Goal: Find specific page/section: Find specific page/section

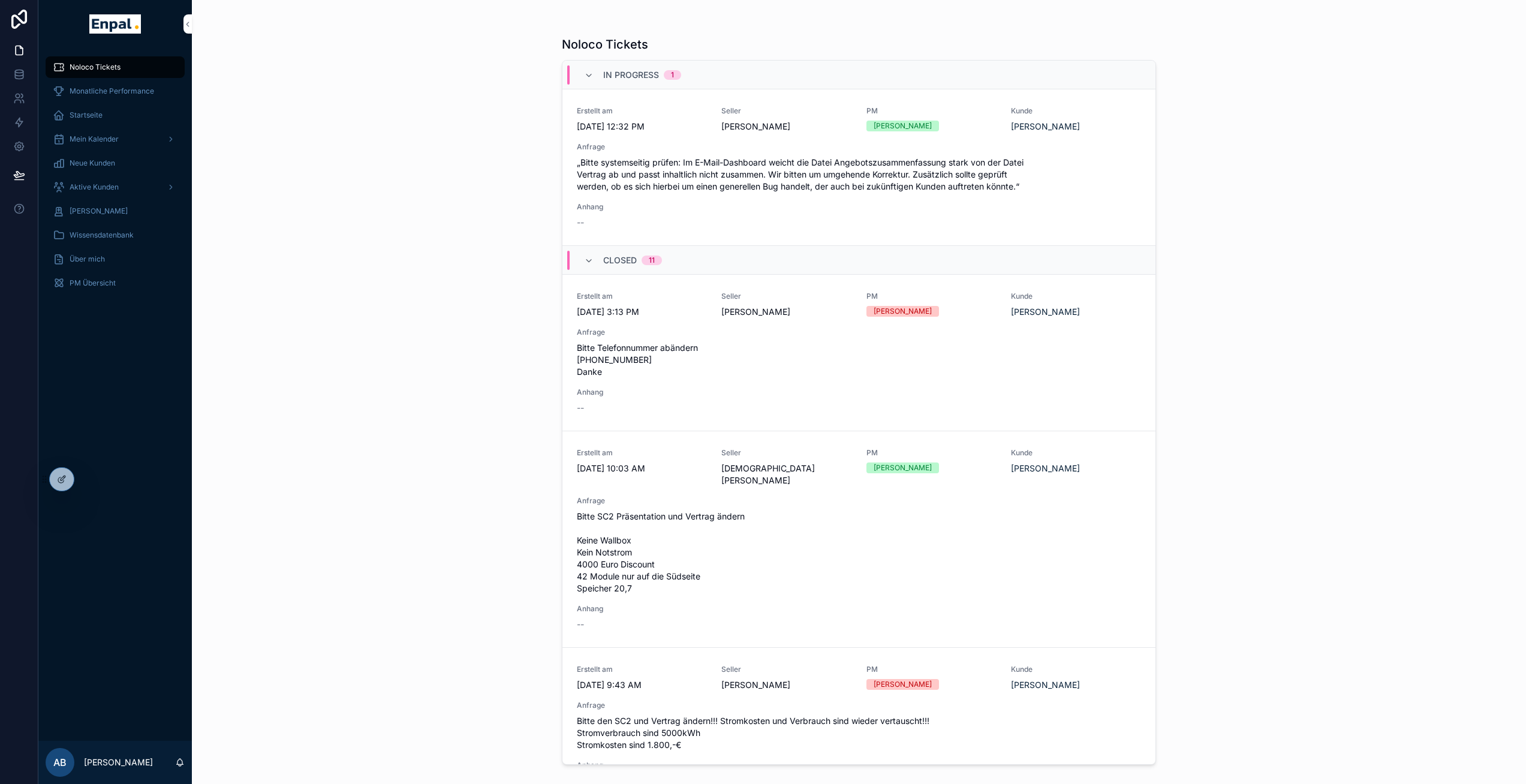
click at [0, 0] on icon at bounding box center [0, 0] width 0 height 0
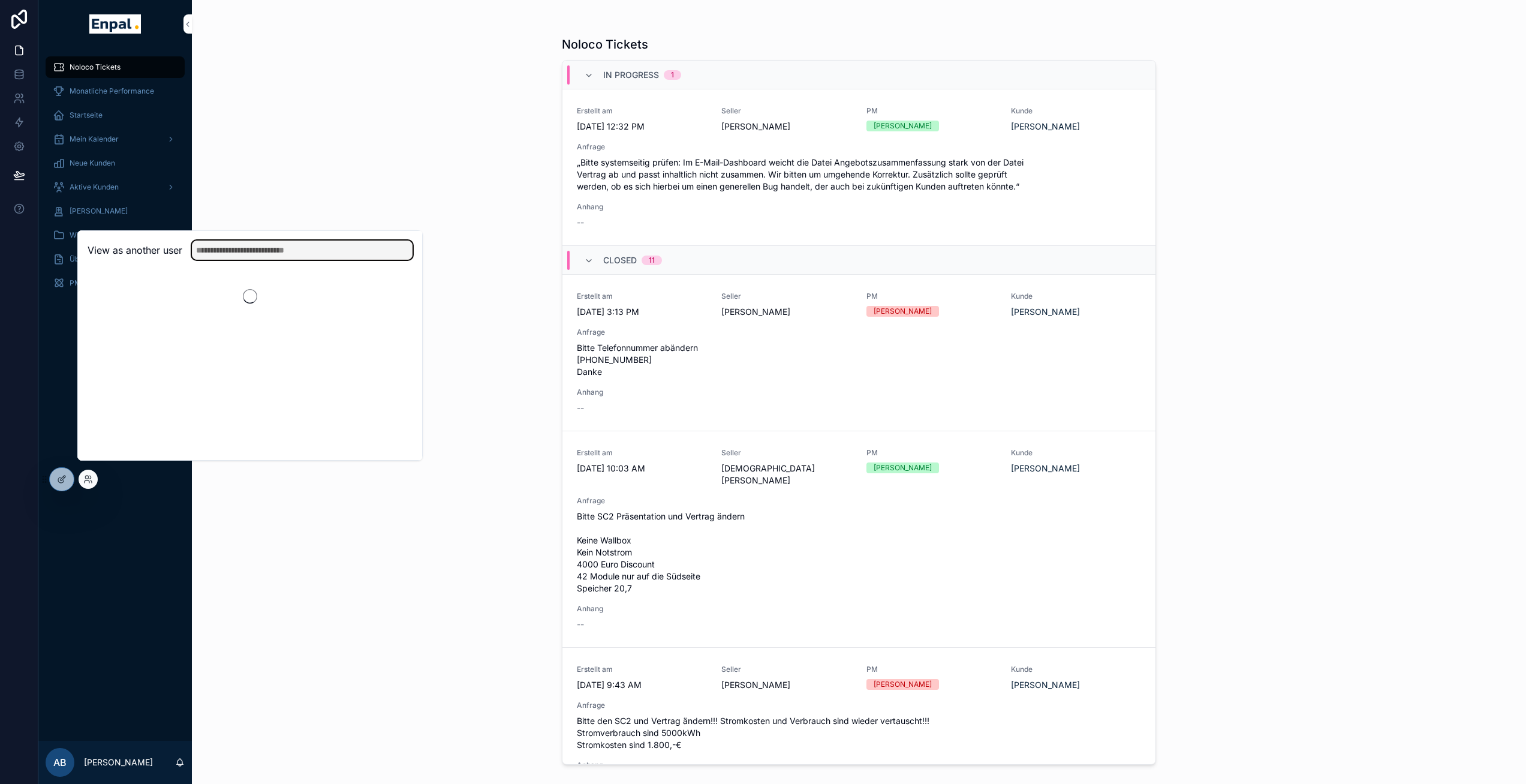
click at [241, 259] on input "text" at bounding box center [302, 250] width 221 height 19
type input "*****"
click at [0, 0] on button "Select" at bounding box center [0, 0] width 0 height 0
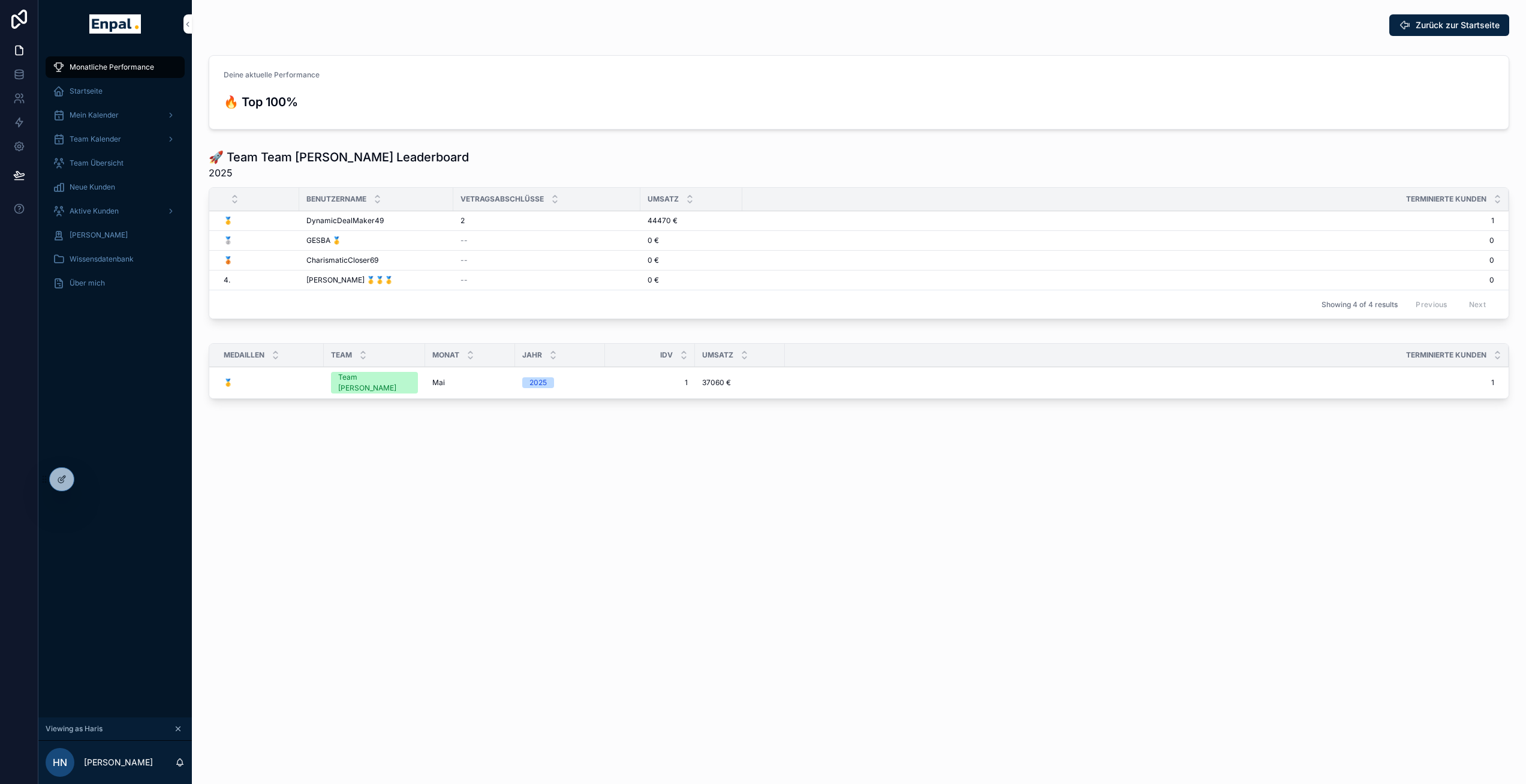
click at [100, 211] on span "Aktive Kunden" at bounding box center [94, 211] width 49 height 10
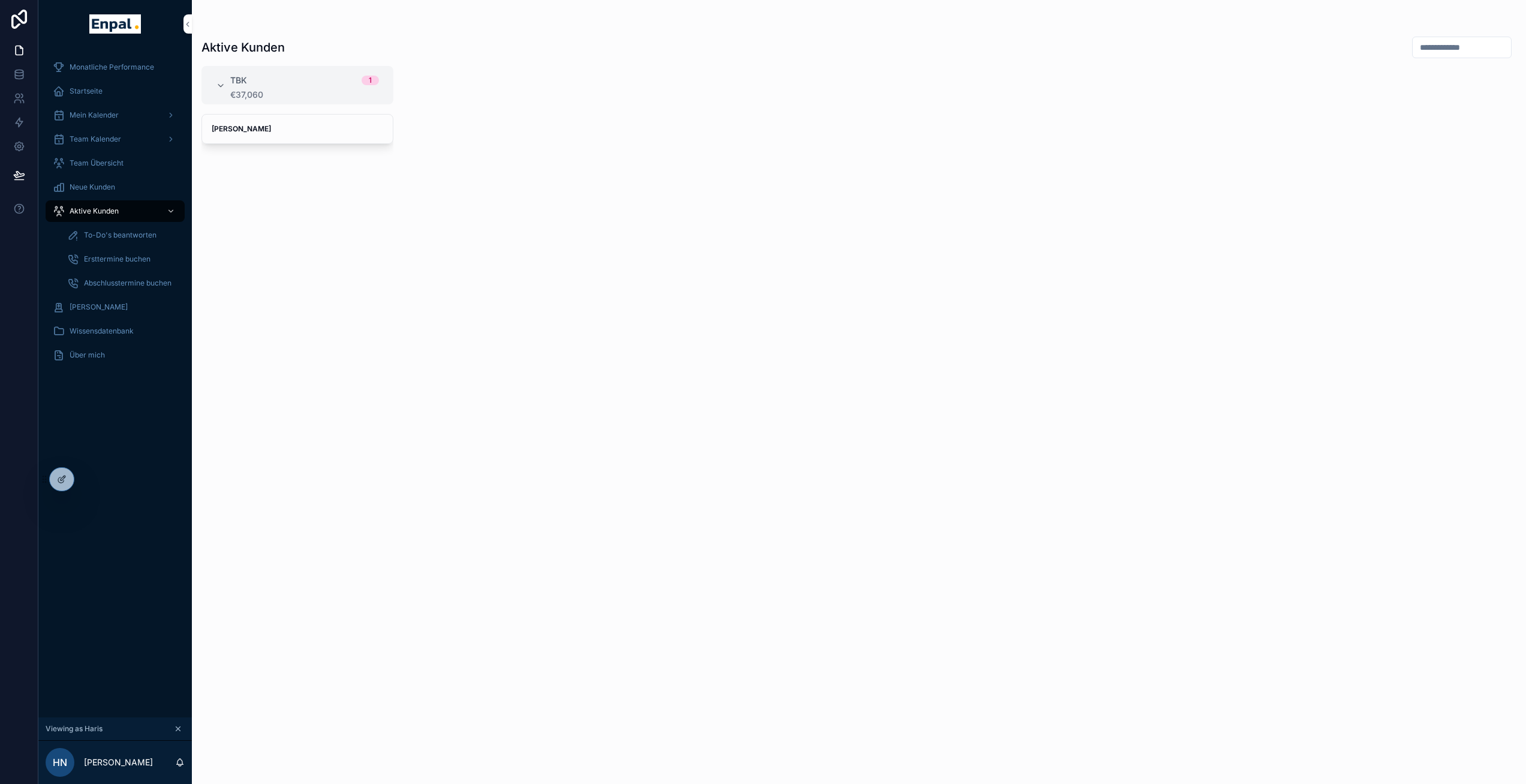
click at [113, 165] on span "Team Übersicht" at bounding box center [96, 163] width 54 height 10
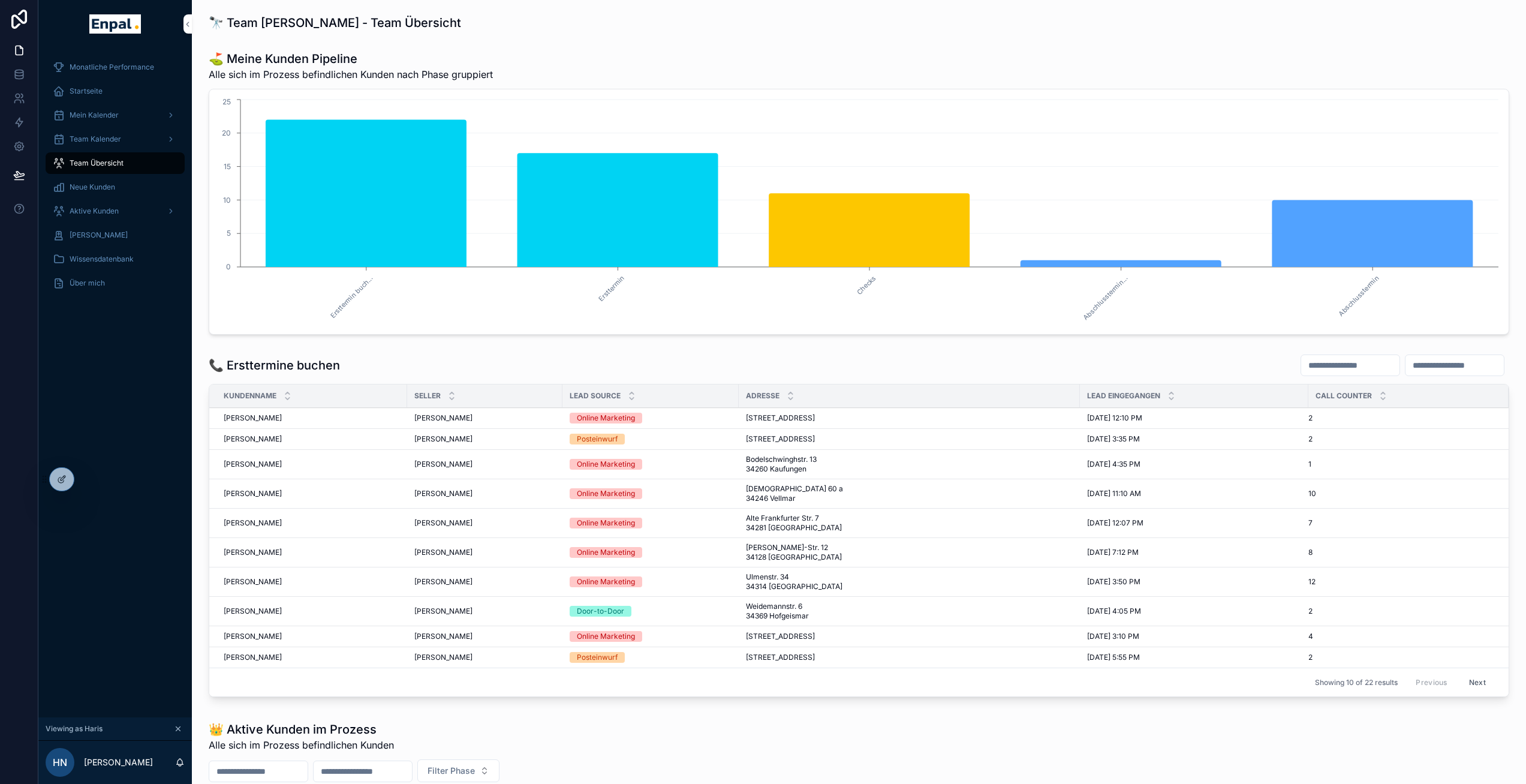
click at [93, 213] on span "Aktive Kunden" at bounding box center [94, 211] width 49 height 10
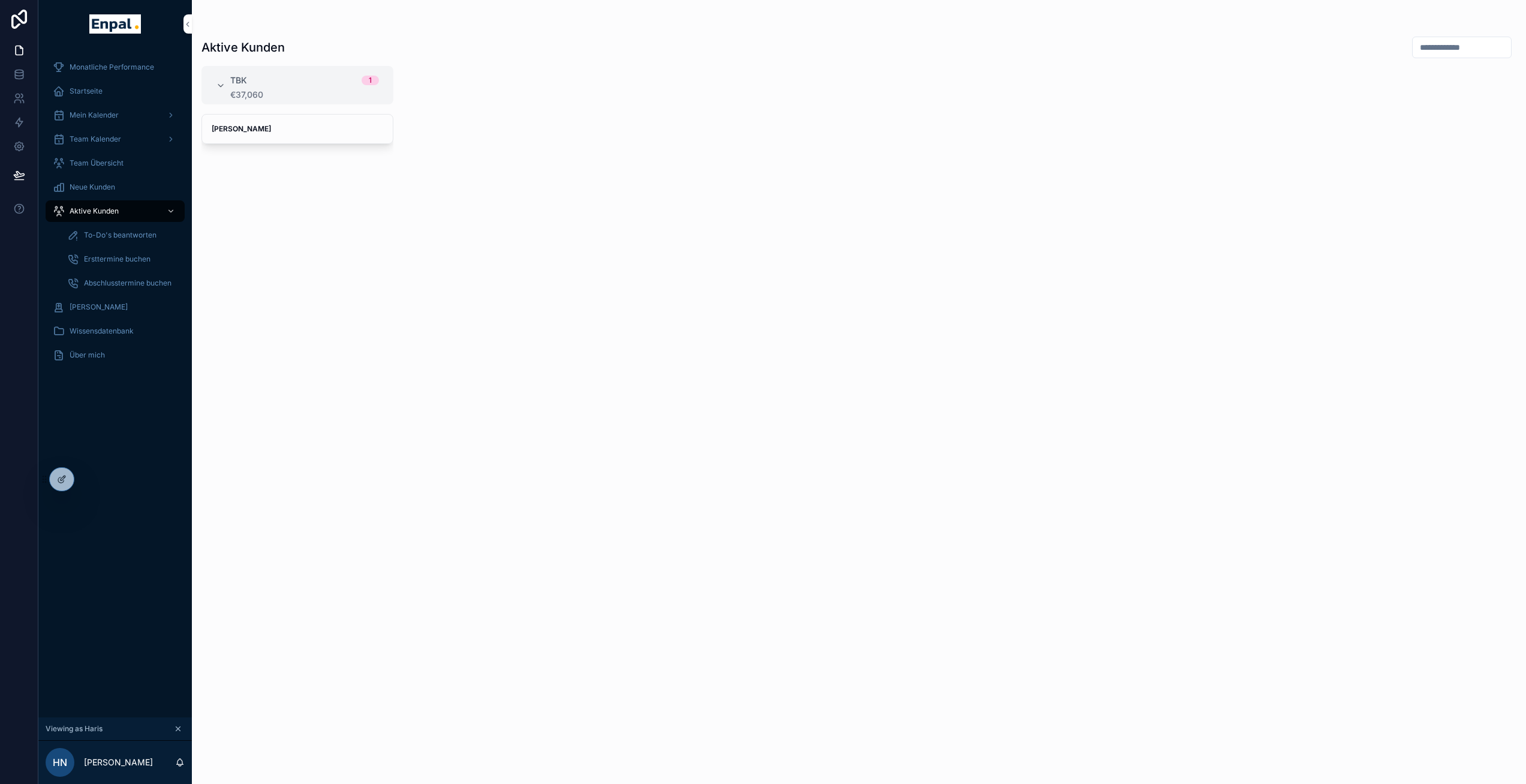
click at [115, 161] on span "Team Übersicht" at bounding box center [96, 163] width 54 height 10
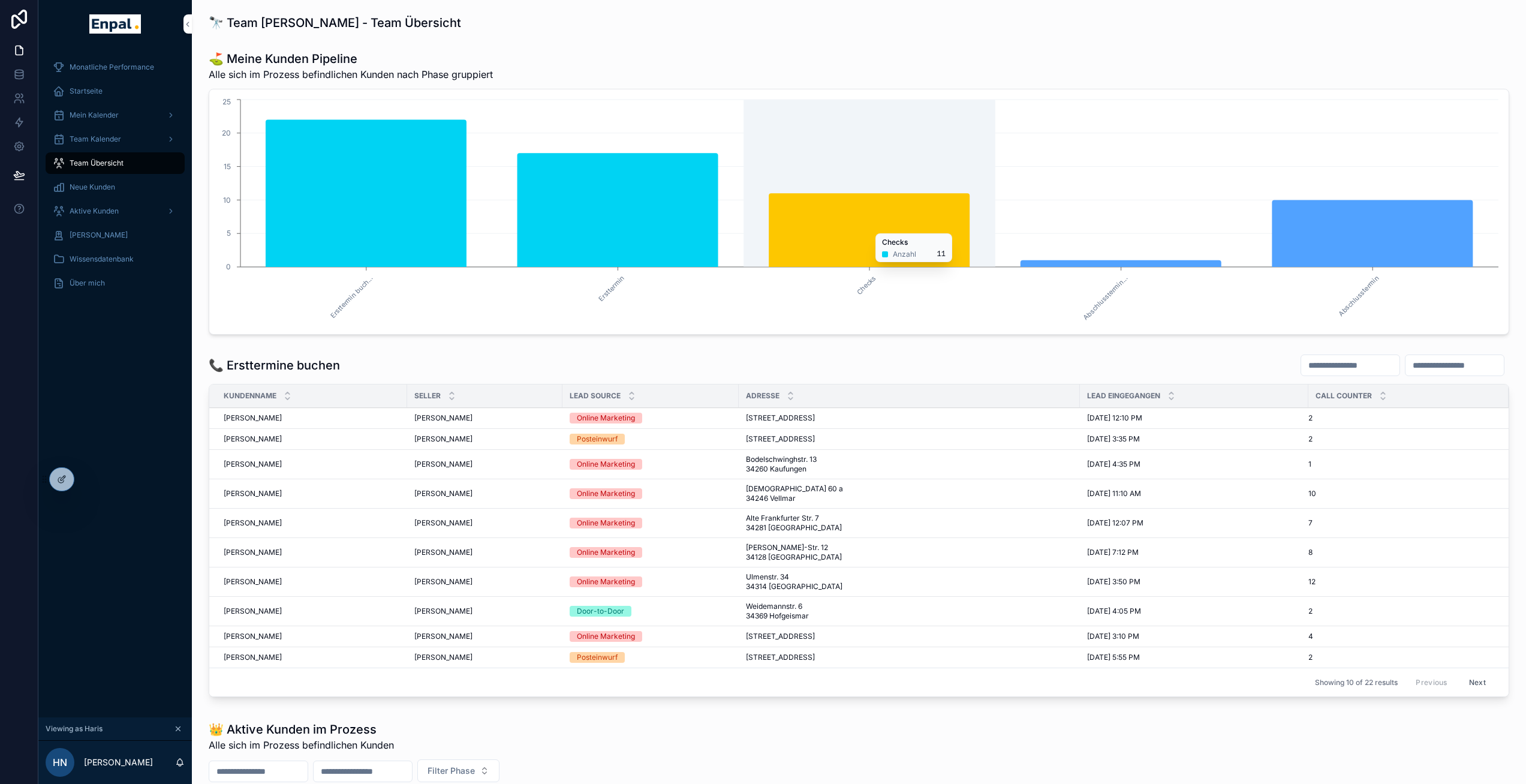
click at [812, 222] on icon "chart" at bounding box center [869, 230] width 201 height 74
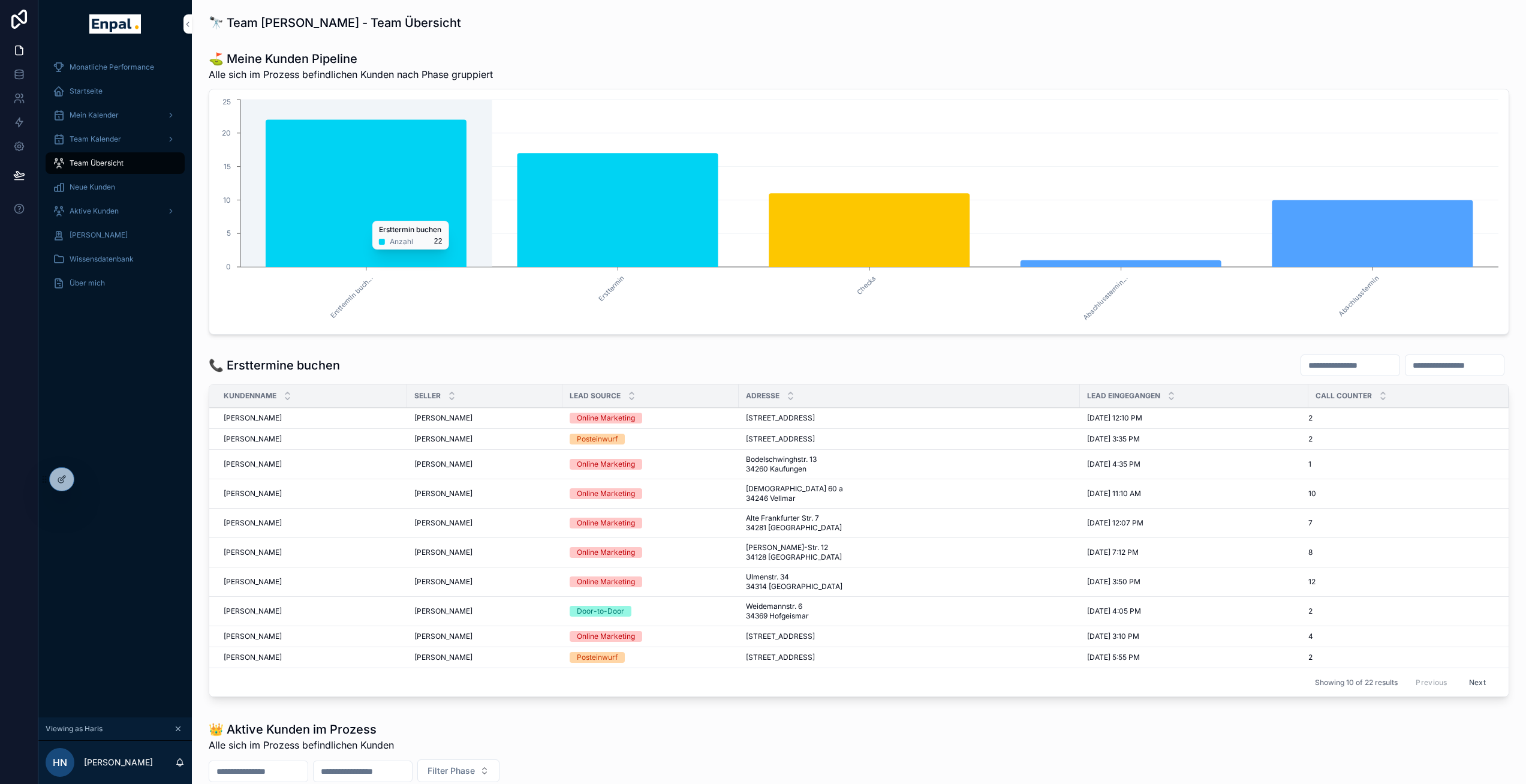
click at [812, 222] on icon "chart" at bounding box center [869, 230] width 201 height 74
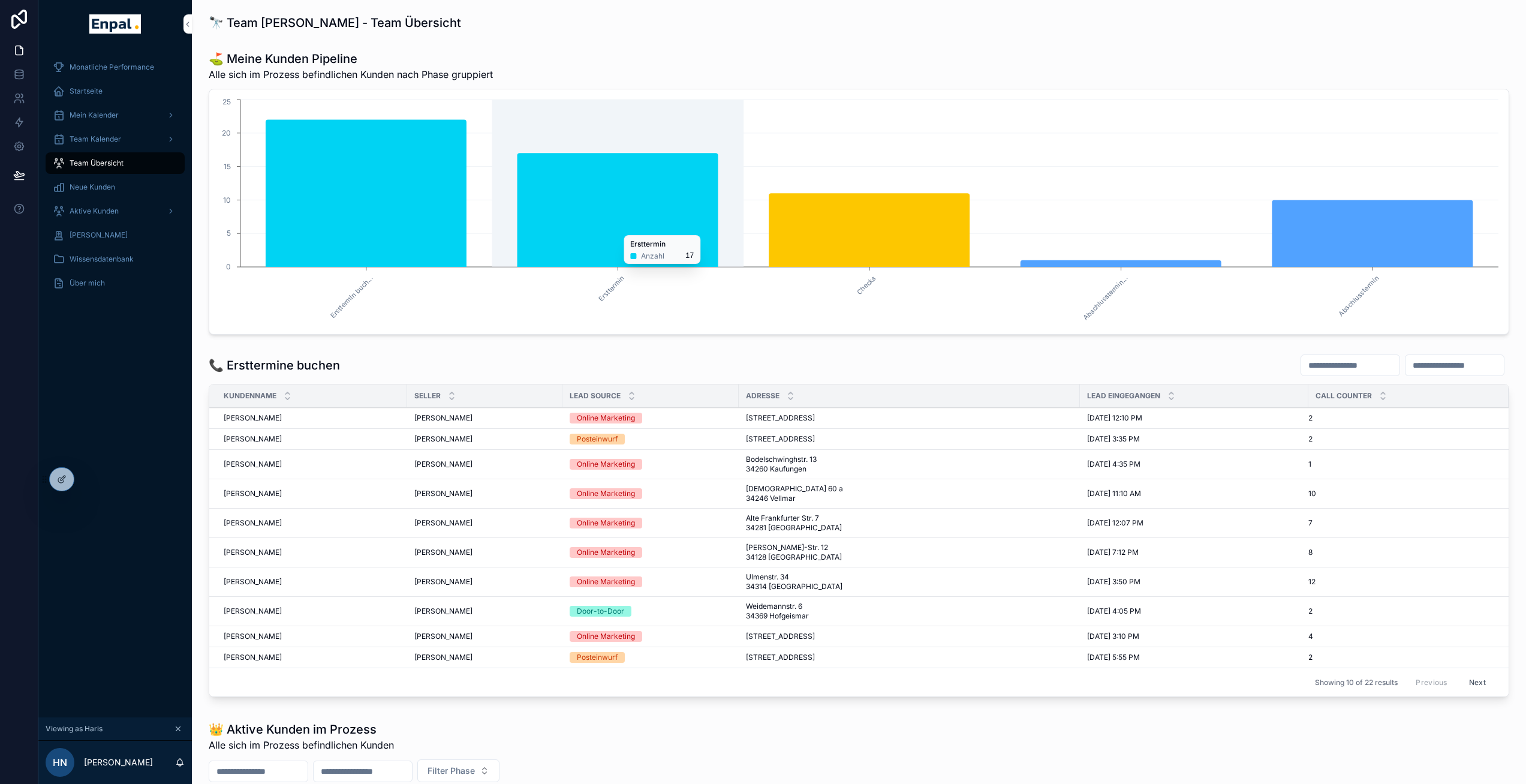
click at [618, 229] on icon "chart" at bounding box center [618, 210] width 201 height 114
click at [655, 245] on icon "chart" at bounding box center [618, 210] width 201 height 114
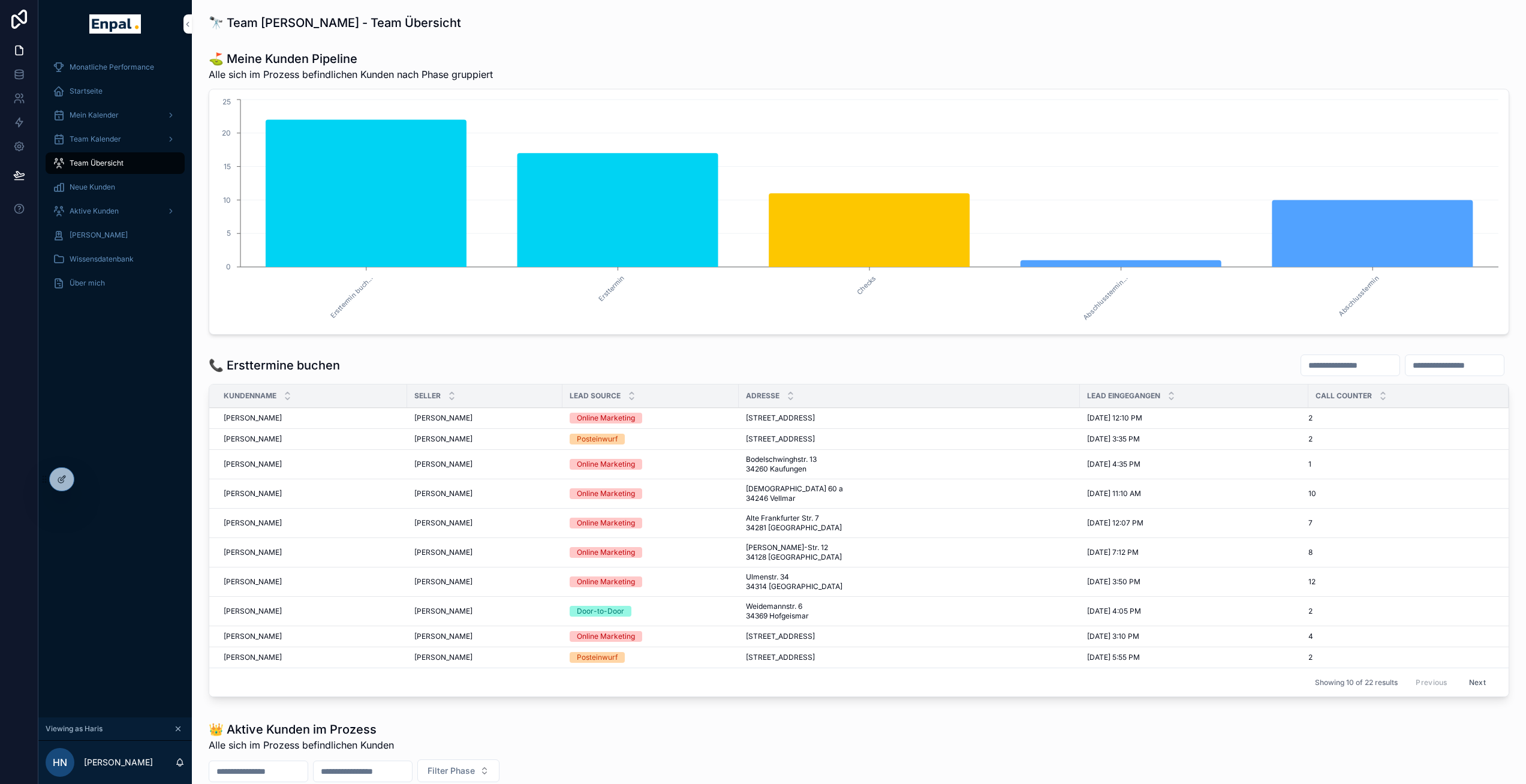
drag, startPoint x: 441, startPoint y: 339, endPoint x: 472, endPoint y: 341, distance: 31.1
click at [663, 243] on icon "chart" at bounding box center [618, 210] width 201 height 114
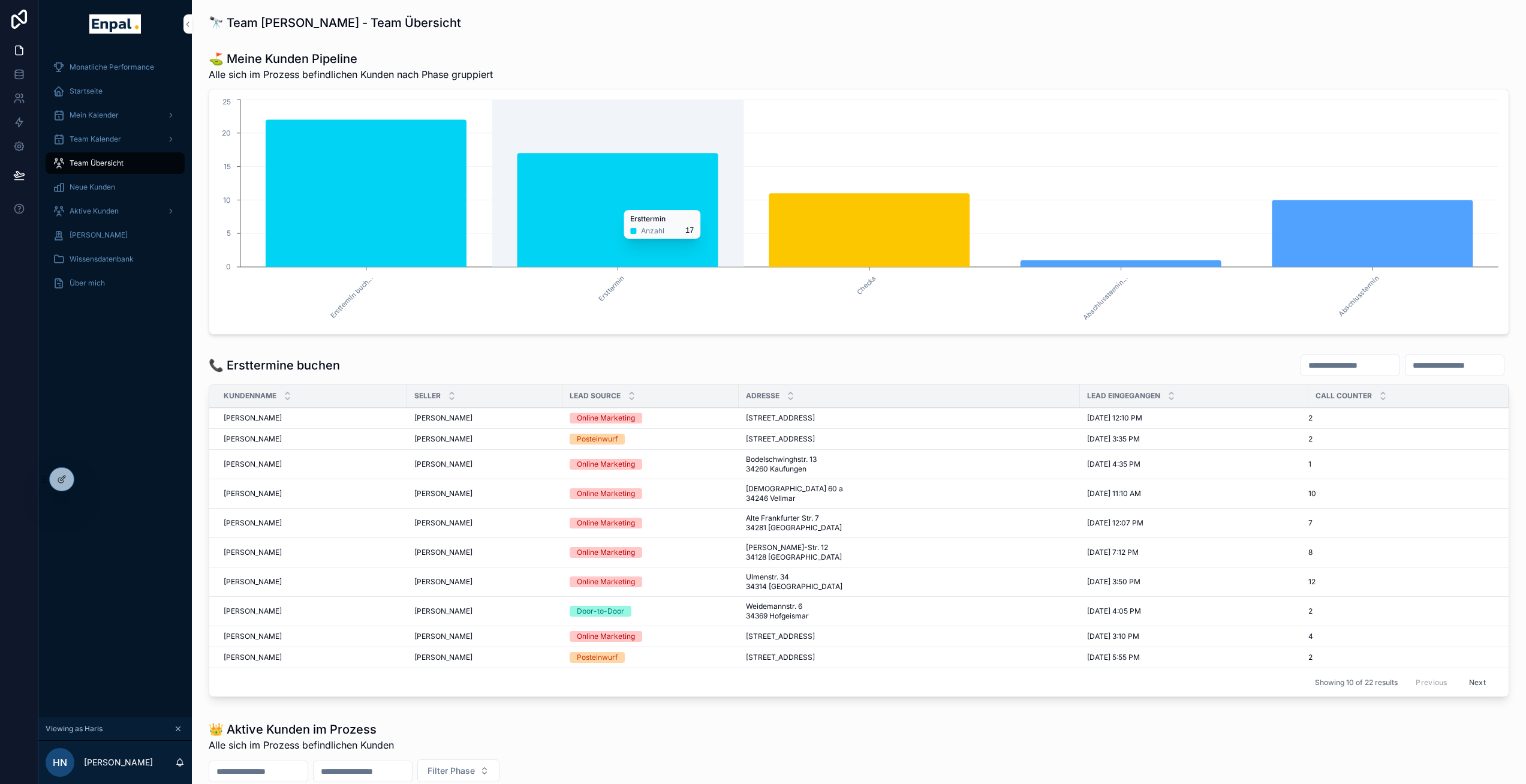
click at [602, 204] on icon "chart" at bounding box center [618, 210] width 201 height 114
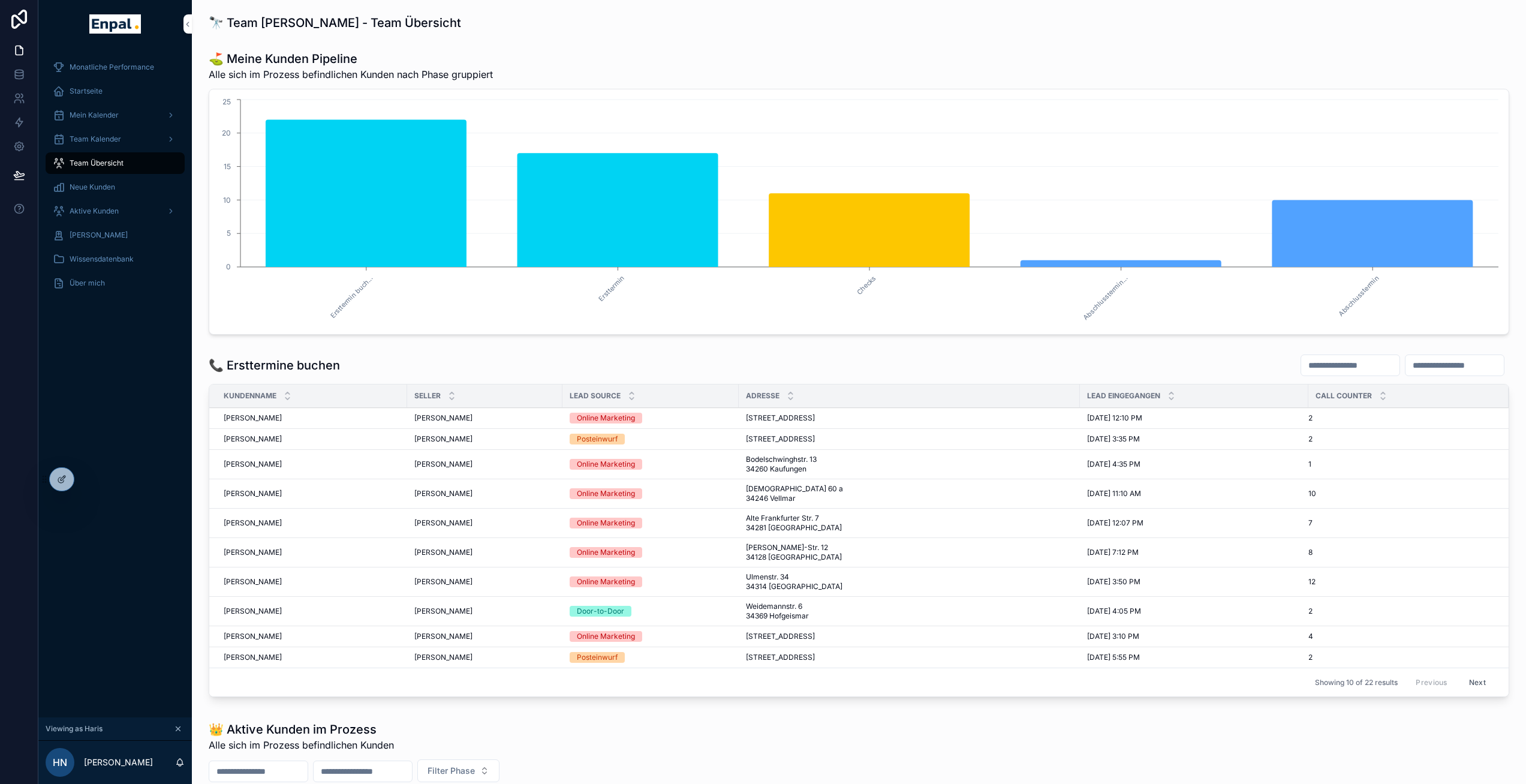
scroll to position [0, 9]
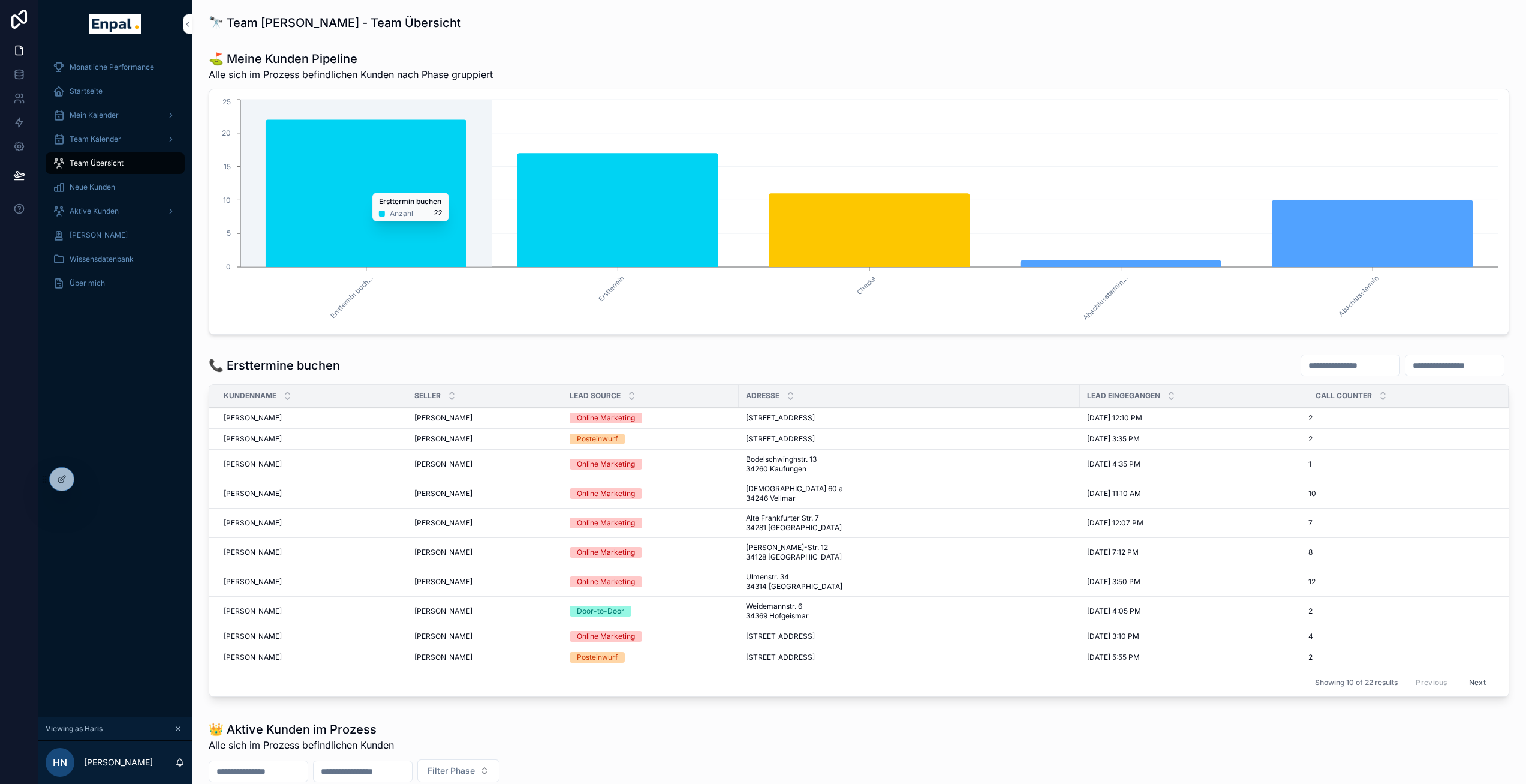
click at [404, 186] on icon "chart" at bounding box center [366, 193] width 201 height 148
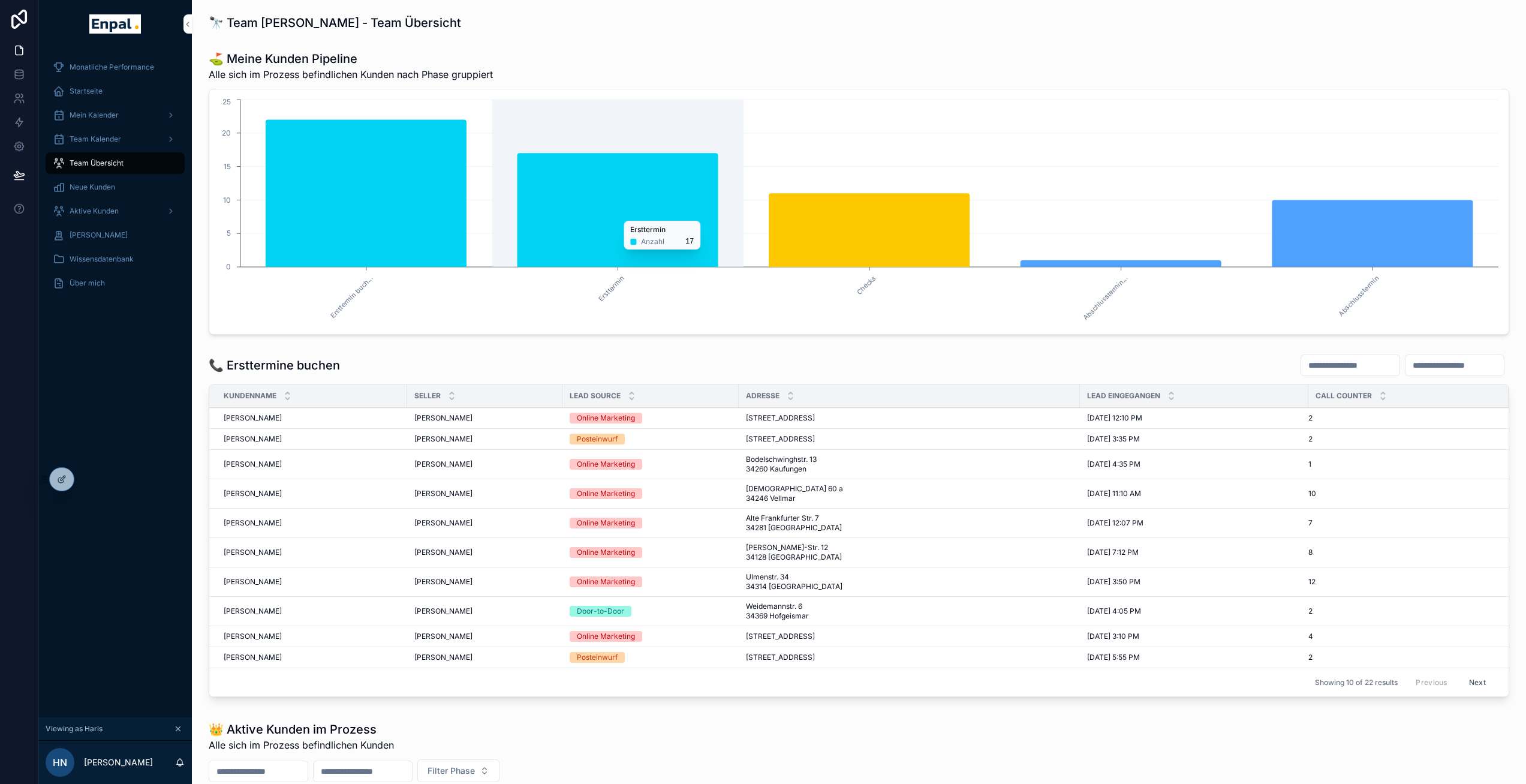
click at [594, 214] on icon "chart" at bounding box center [618, 210] width 201 height 114
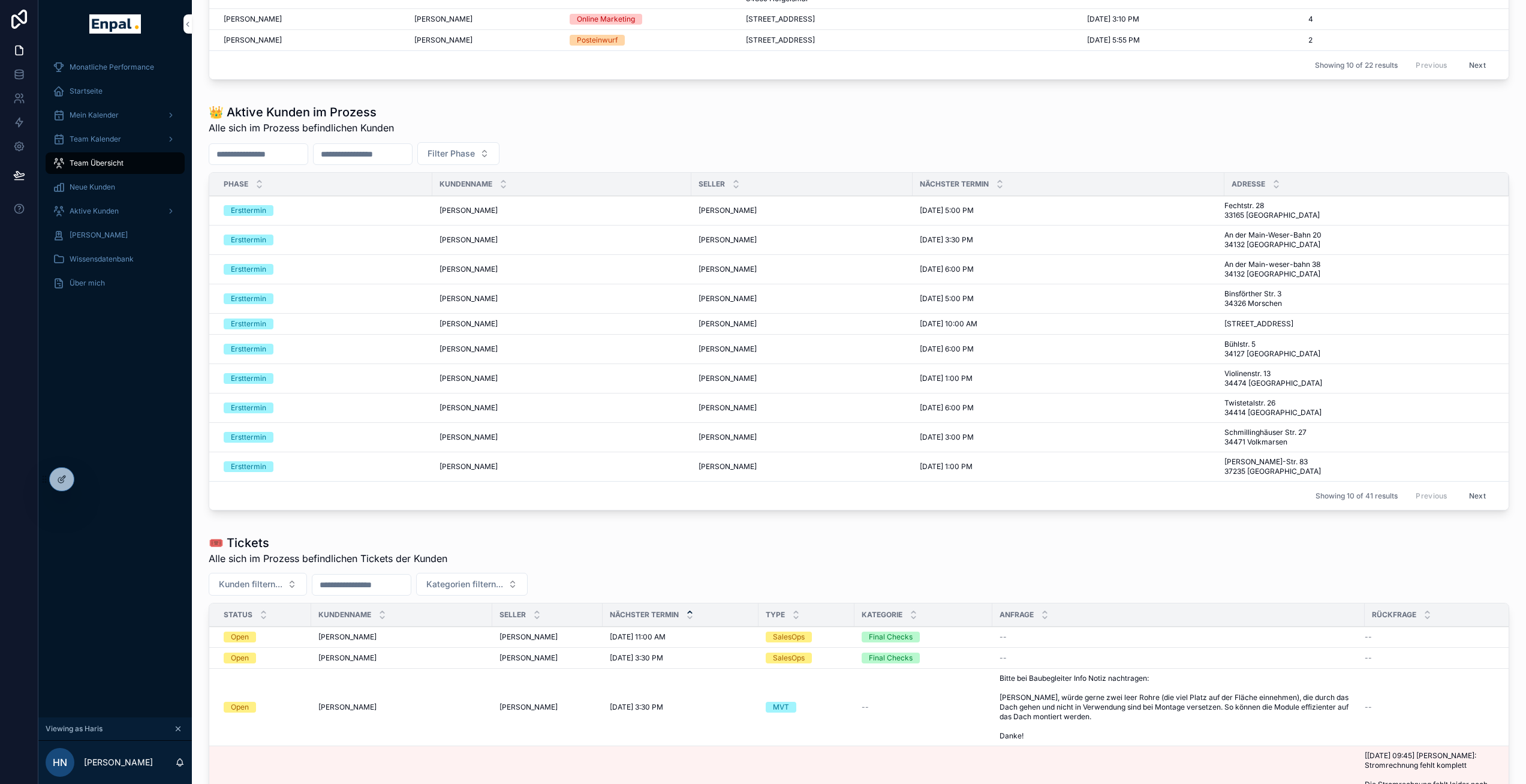
scroll to position [0, 0]
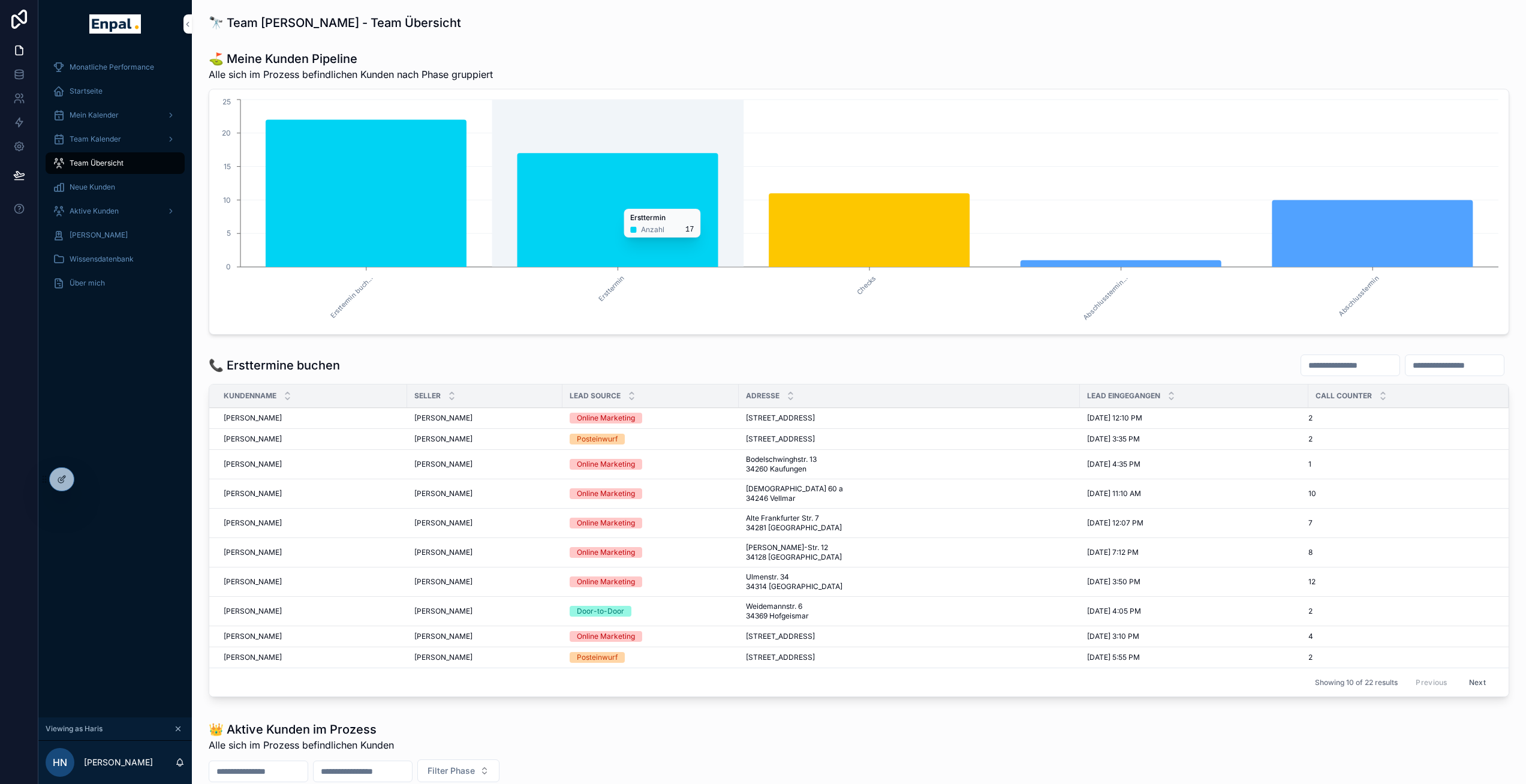
click at [689, 203] on icon "chart" at bounding box center [618, 210] width 201 height 114
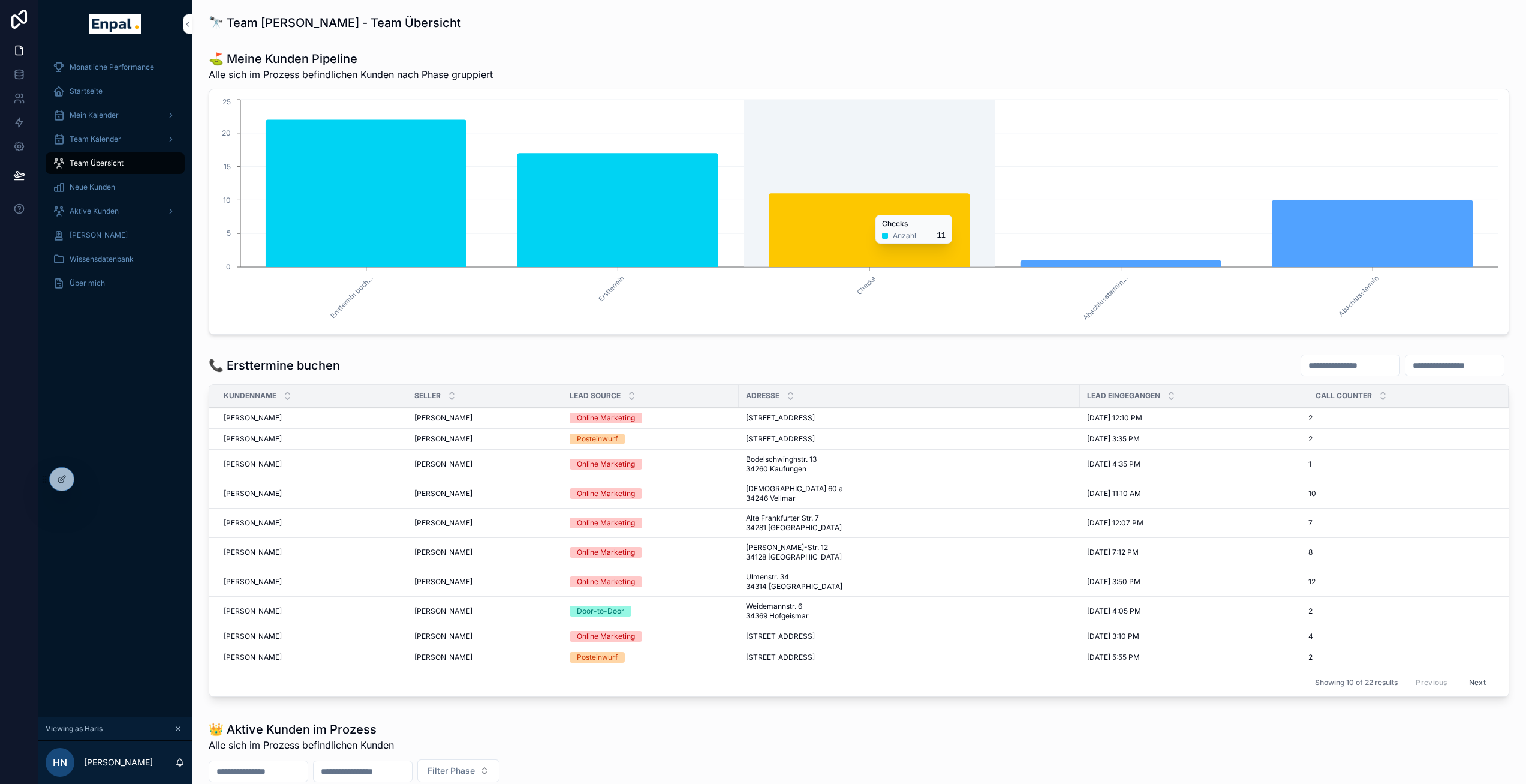
click at [867, 235] on icon "chart" at bounding box center [869, 230] width 201 height 74
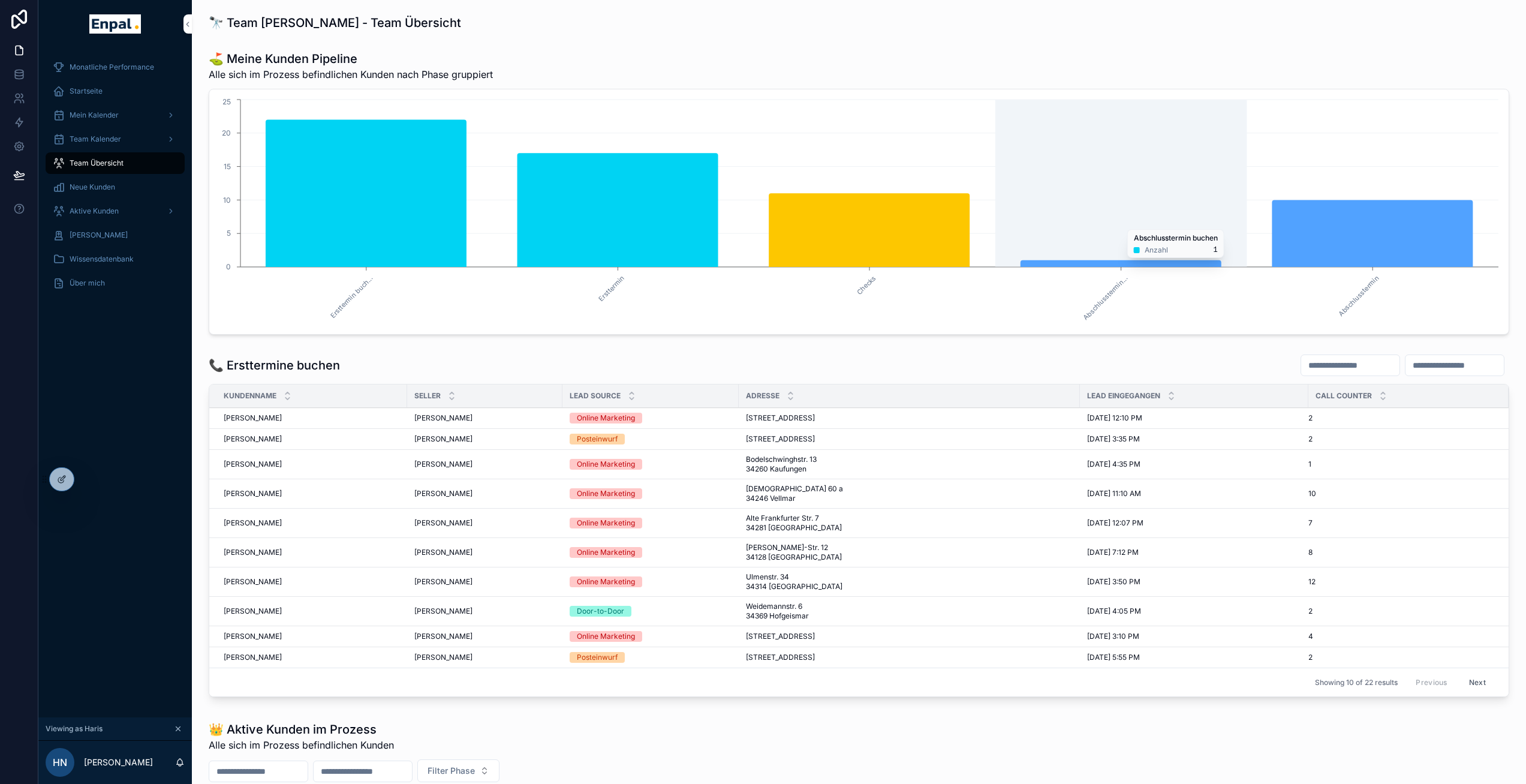
drag, startPoint x: 1078, startPoint y: 258, endPoint x: 1166, endPoint y: 252, distance: 88.2
click at [1078, 258] on icon "Ersttermin buch... Ersttermin Checks Abschlusstermin... Abschlusstermin 0 5 10 …" at bounding box center [859, 212] width 1285 height 230
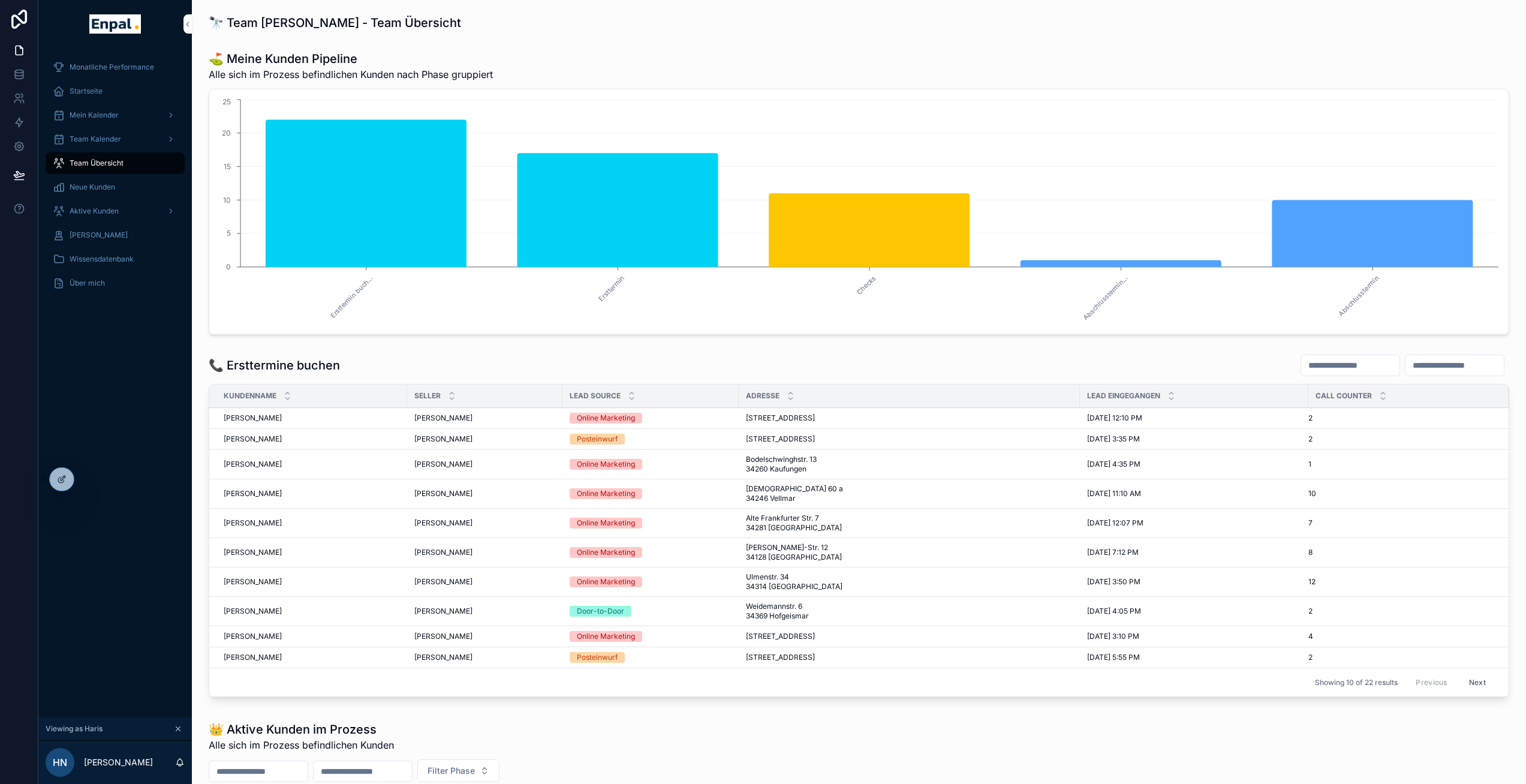
click at [236, 47] on div "⛳ Meine Kunden Pipeline Alle sich im Prozess befindlichen Kunden nach Phase gru…" at bounding box center [859, 192] width 1315 height 294
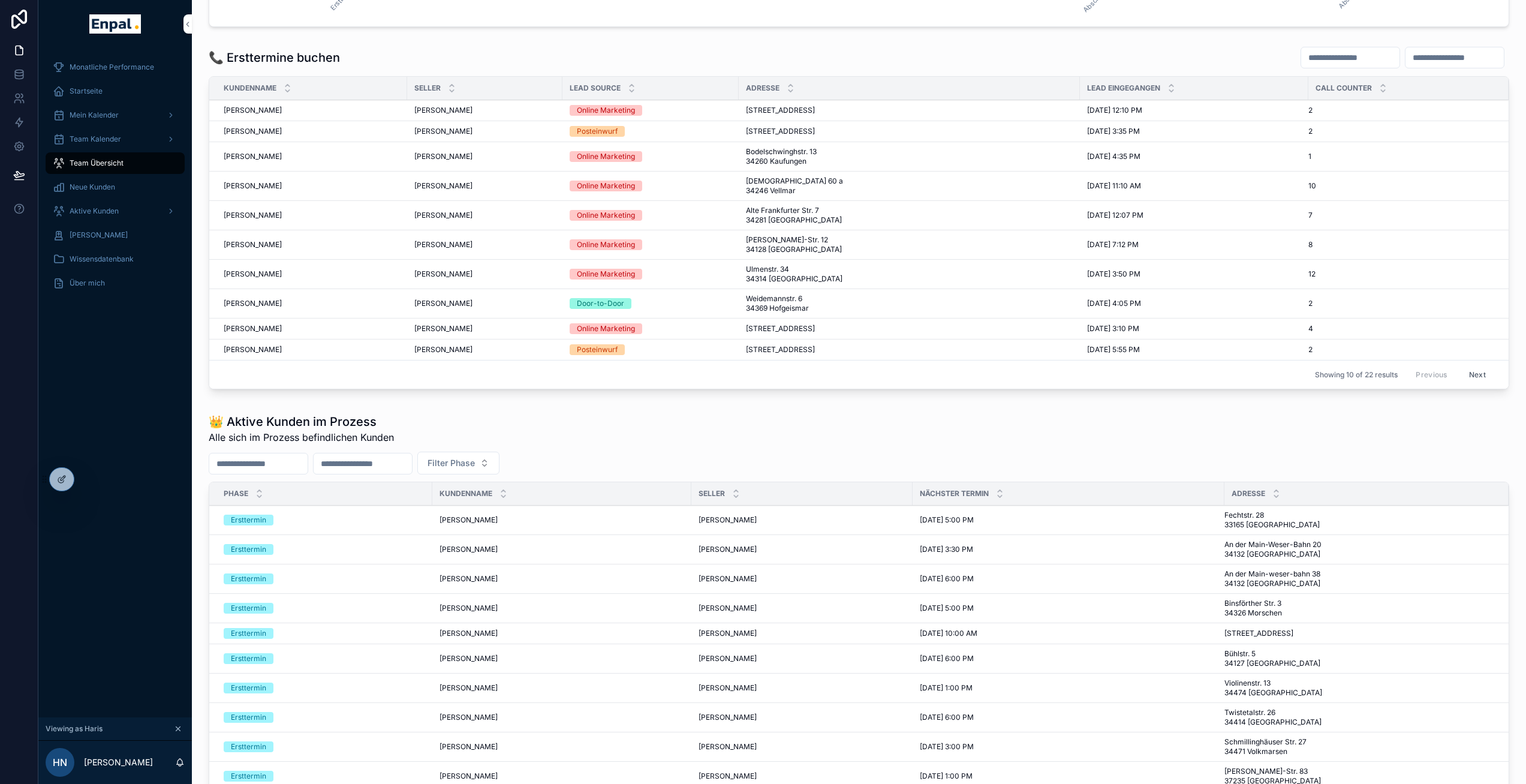
scroll to position [401, 0]
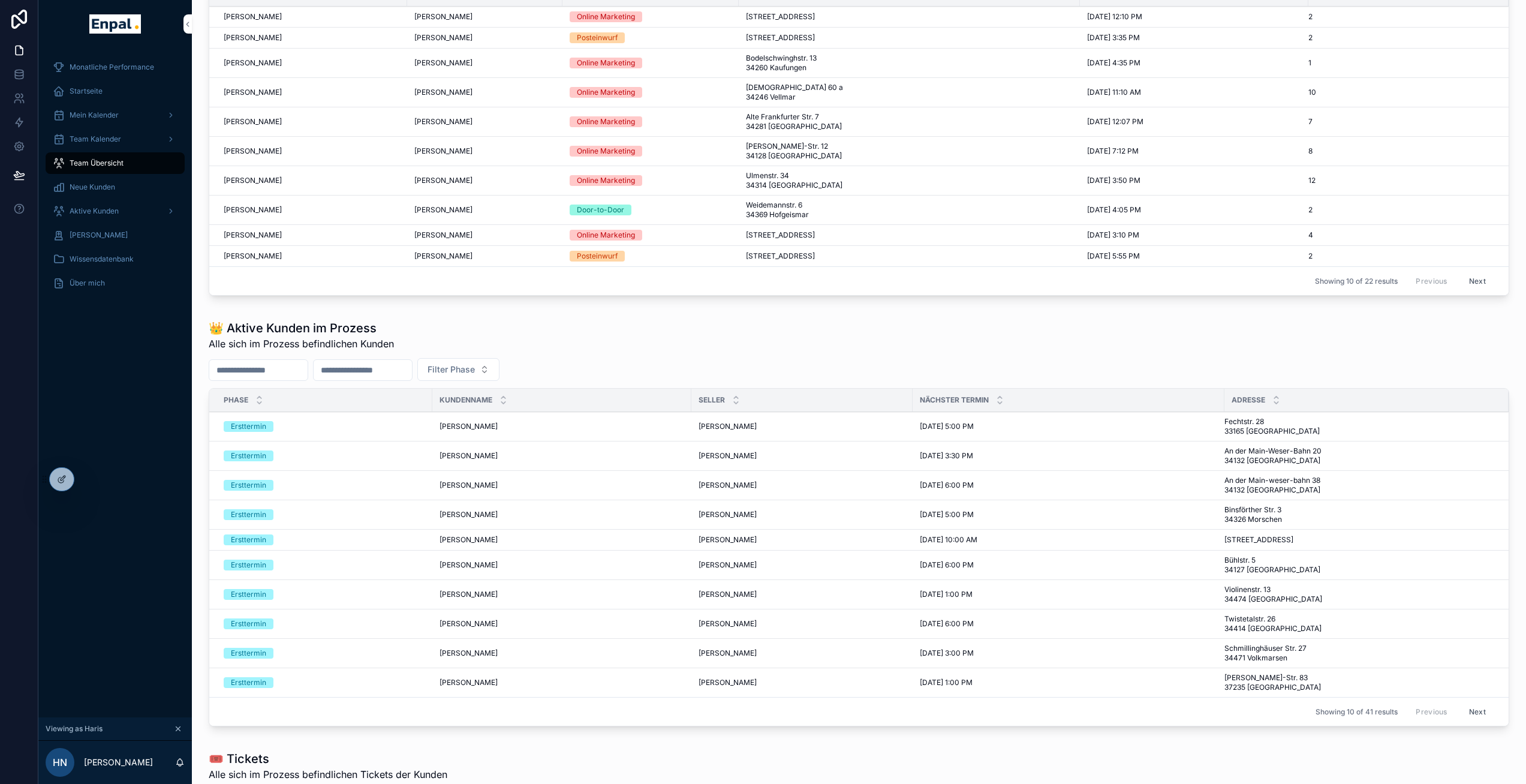
click at [732, 401] on icon "scrollable content" at bounding box center [736, 397] width 8 height 8
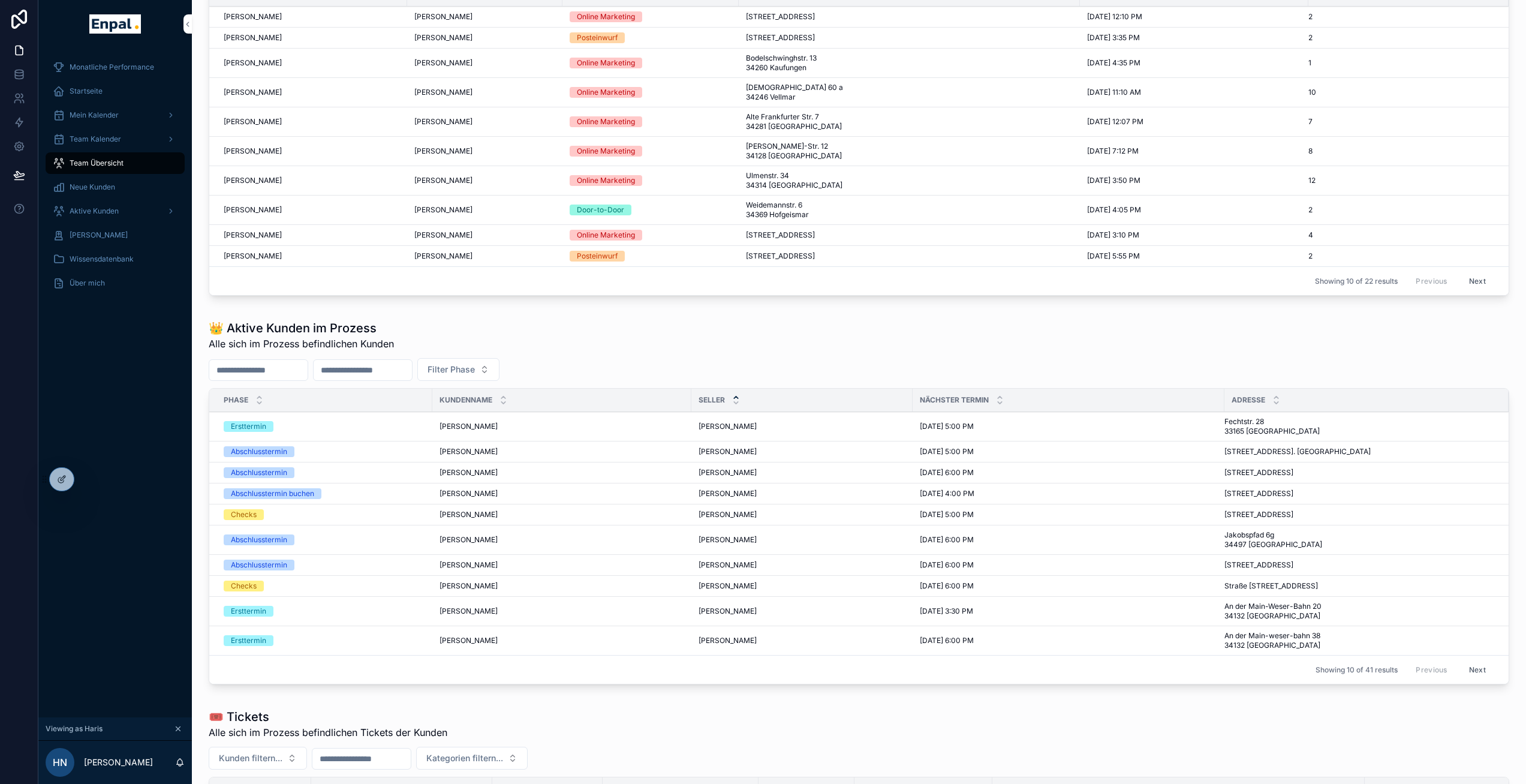
click at [734, 398] on icon "scrollable content" at bounding box center [736, 397] width 4 height 2
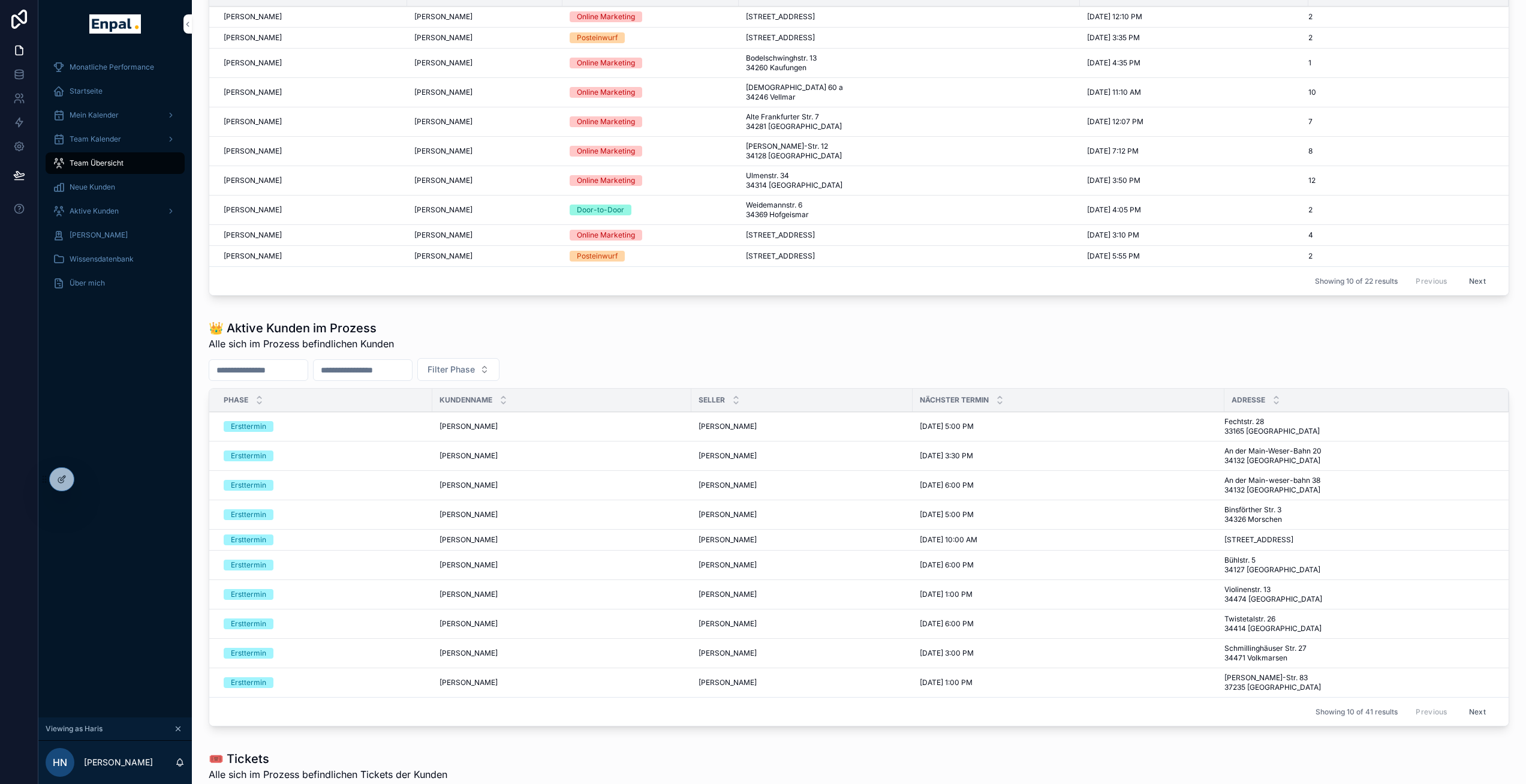
click at [732, 407] on icon "scrollable content" at bounding box center [736, 403] width 8 height 8
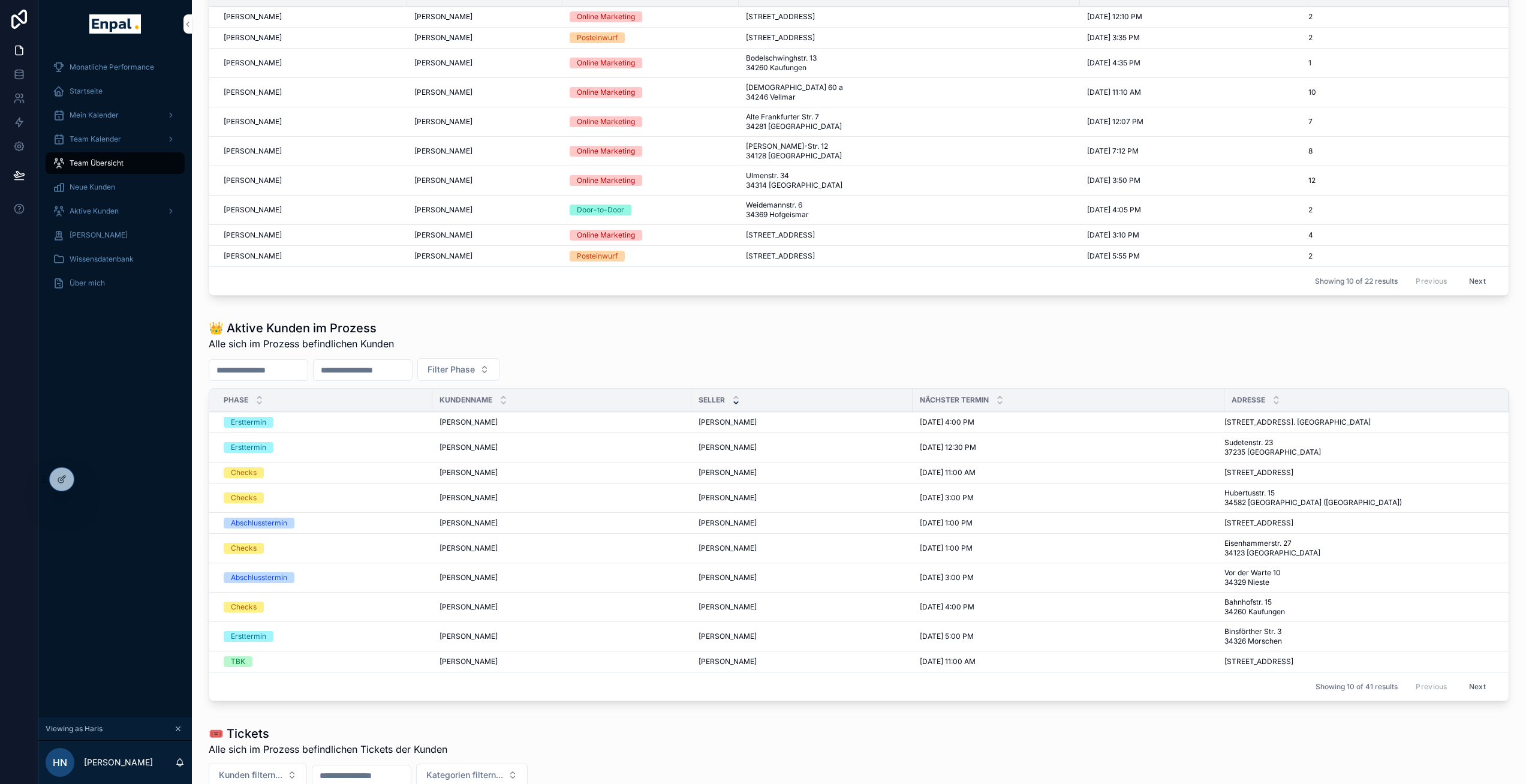
click at [391, 378] on input "scrollable content" at bounding box center [363, 369] width 98 height 17
type input "******"
click at [256, 401] on icon "scrollable content" at bounding box center [259, 397] width 8 height 8
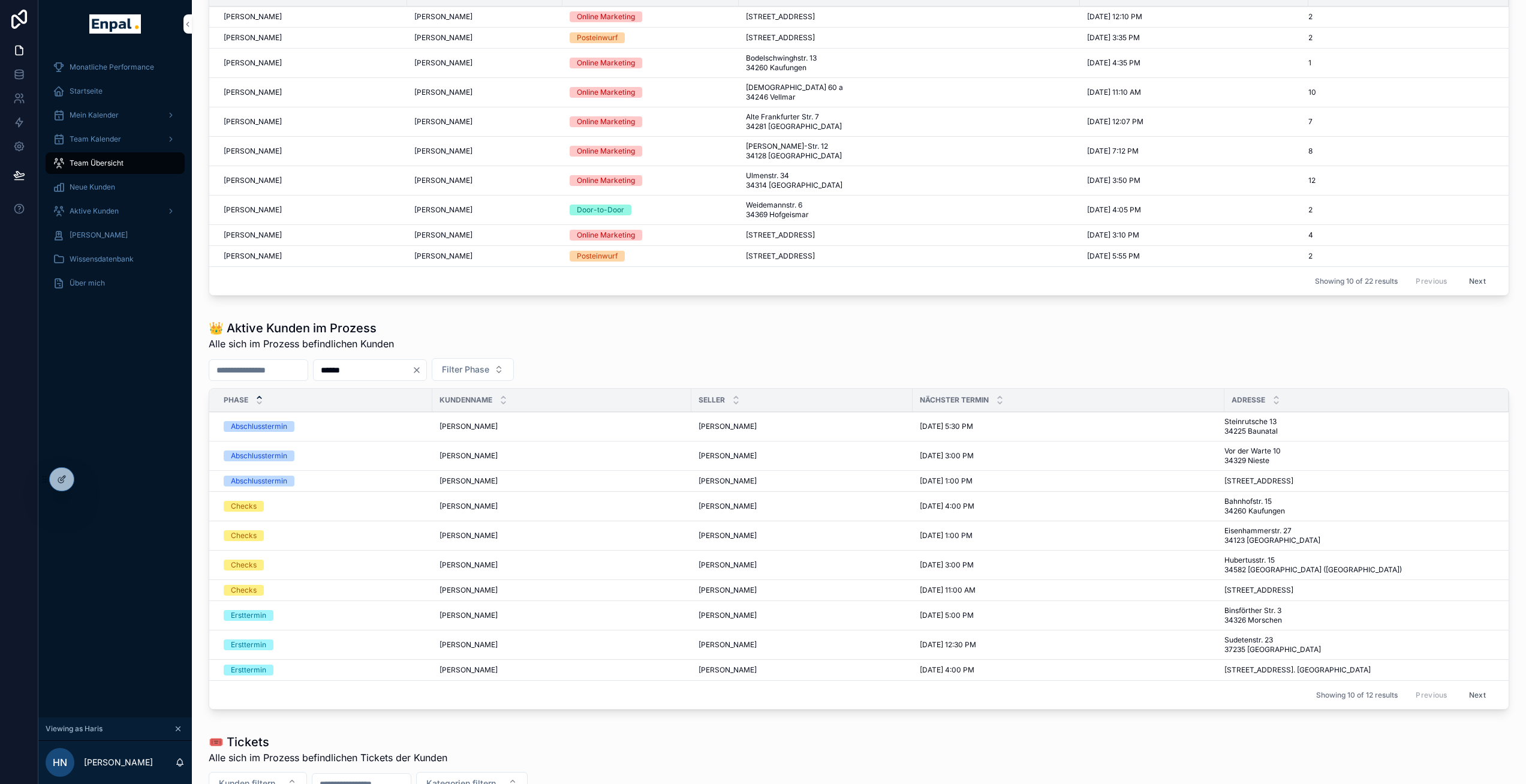
click at [256, 407] on icon "scrollable content" at bounding box center [259, 403] width 8 height 8
